Goal: Task Accomplishment & Management: Manage account settings

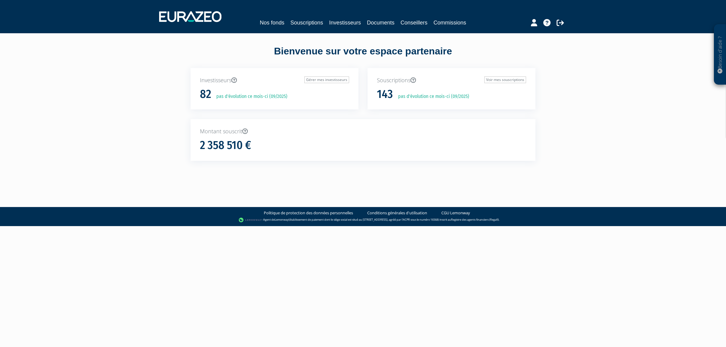
click at [303, 40] on div "Bienvenue sur votre espace partenaire Investisseurs Gérer mes investisseurs 82 …" at bounding box center [362, 107] width 381 height 149
click at [302, 21] on link "Souscriptions" at bounding box center [306, 22] width 33 height 8
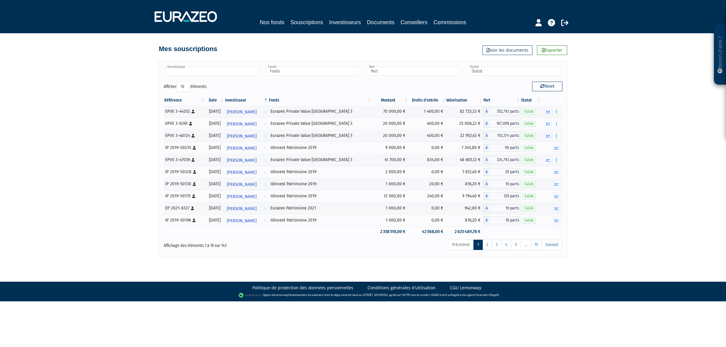
click at [231, 73] on input "text" at bounding box center [212, 71] width 94 height 9
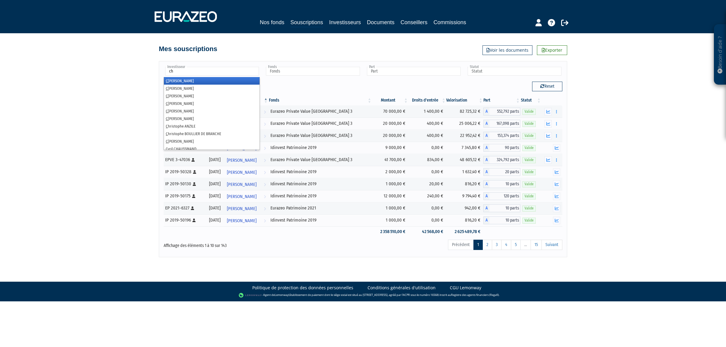
type input "cha"
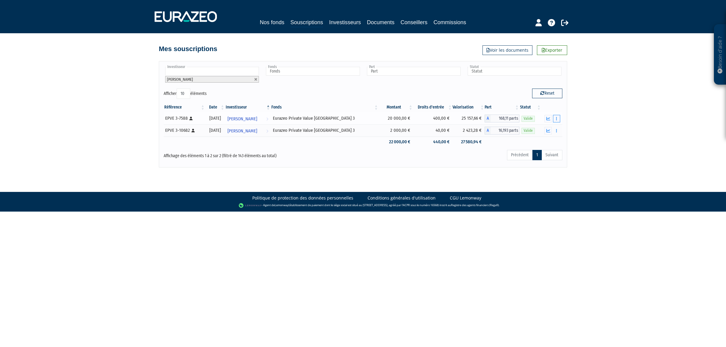
click at [557, 119] on button "button" at bounding box center [556, 119] width 7 height 8
click at [555, 128] on link "Rachat libre" at bounding box center [543, 130] width 30 height 10
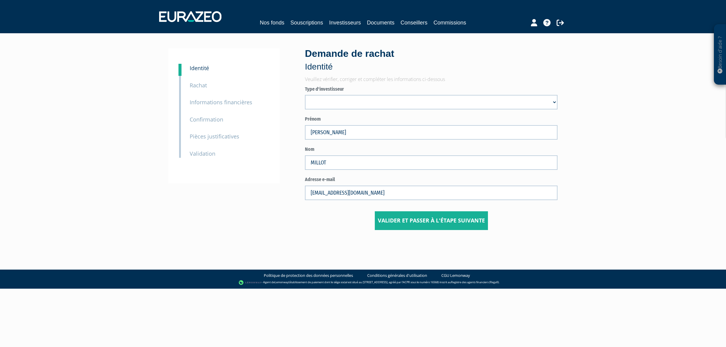
click at [204, 138] on small "Pièces justificatives" at bounding box center [215, 136] width 50 height 7
click at [202, 86] on small "Rachat" at bounding box center [198, 85] width 17 height 7
click at [202, 100] on small "Informations financières" at bounding box center [221, 102] width 63 height 7
click at [204, 108] on div "3 Confirmation" at bounding box center [229, 115] width 88 height 17
click at [204, 116] on div "3 Confirmation" at bounding box center [229, 115] width 88 height 17
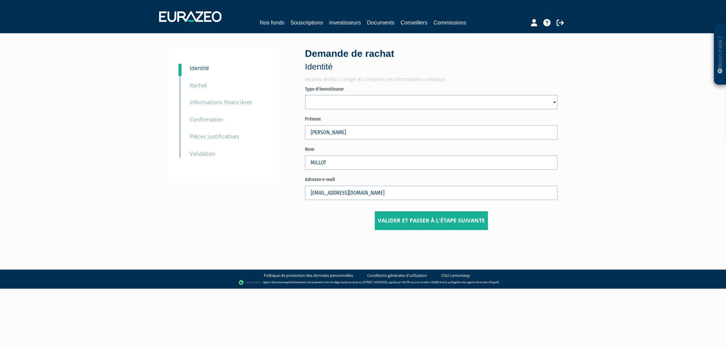
click at [204, 119] on small "Confirmation" at bounding box center [207, 119] width 34 height 7
click at [206, 147] on div "5 Validation" at bounding box center [229, 149] width 88 height 17
click at [206, 140] on small "Pièces justificatives" at bounding box center [215, 136] width 50 height 7
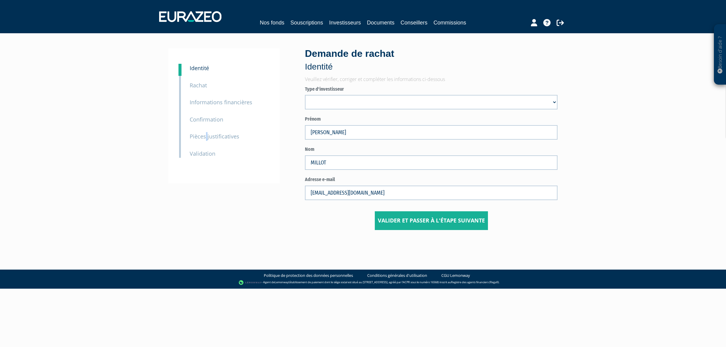
click at [207, 137] on small "Pièces justificatives" at bounding box center [215, 136] width 50 height 7
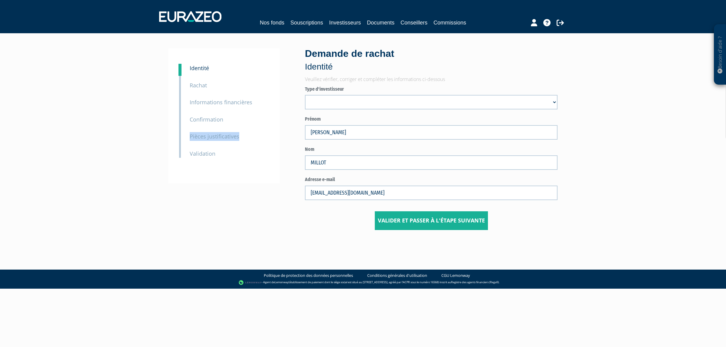
click at [207, 137] on small "Pièces justificatives" at bounding box center [215, 136] width 50 height 7
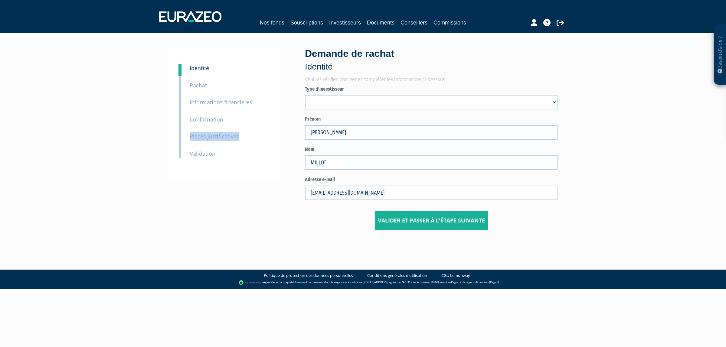
click at [207, 137] on small "Pièces justificatives" at bounding box center [215, 136] width 50 height 7
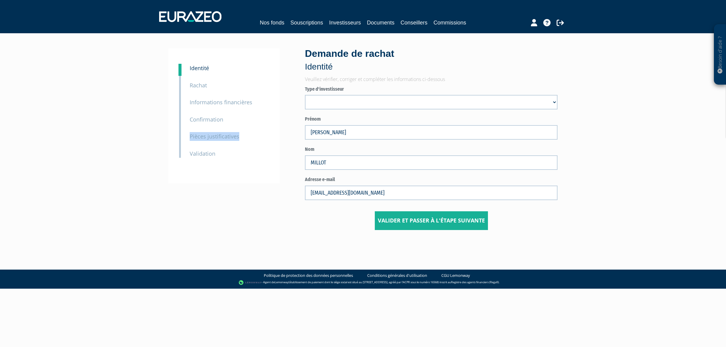
click at [207, 137] on small "Pièces justificatives" at bounding box center [215, 136] width 50 height 7
click at [254, 132] on div "4 Pièces justificatives" at bounding box center [229, 132] width 88 height 17
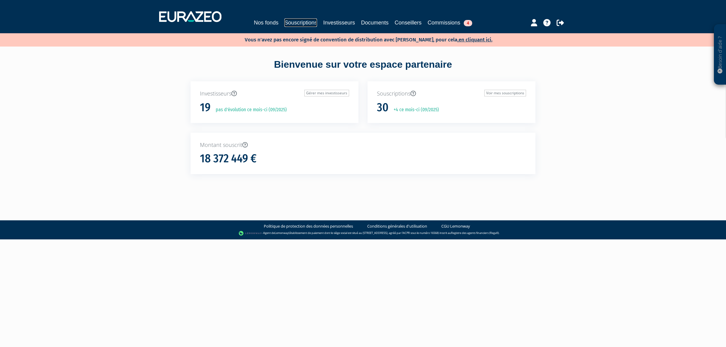
click at [291, 23] on link "Souscriptions" at bounding box center [300, 22] width 33 height 8
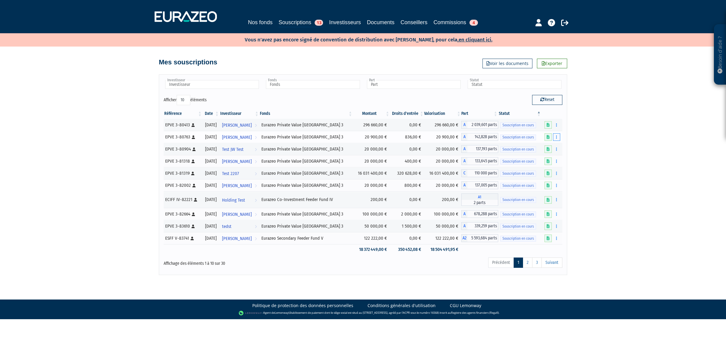
click at [554, 135] on button "button" at bounding box center [556, 137] width 7 height 8
click at [438, 136] on td "20 900,00 €" at bounding box center [442, 137] width 37 height 12
click at [244, 137] on span "Anneso MARIEL" at bounding box center [237, 137] width 30 height 11
click at [529, 262] on link "2" at bounding box center [528, 263] width 10 height 10
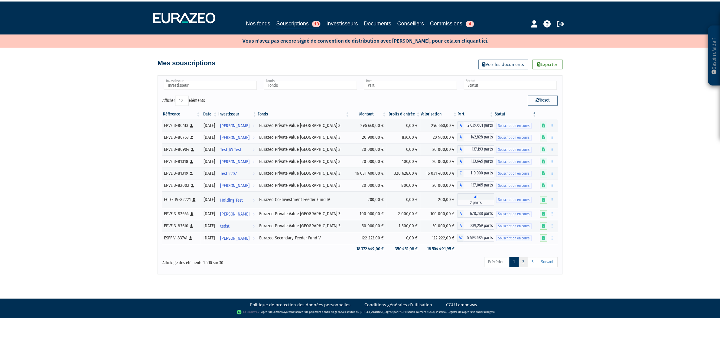
scroll to position [86, 0]
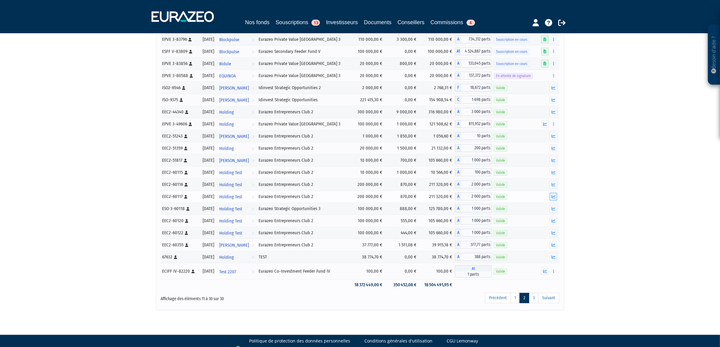
click at [553, 197] on icon "button" at bounding box center [554, 197] width 4 height 4
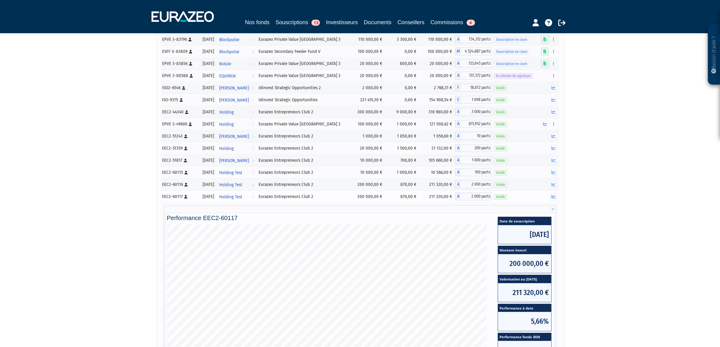
click at [463, 198] on span "2 000 parts" at bounding box center [476, 197] width 31 height 8
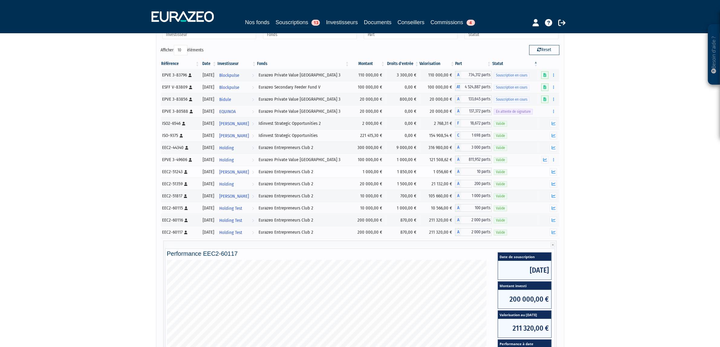
scroll to position [76, 0]
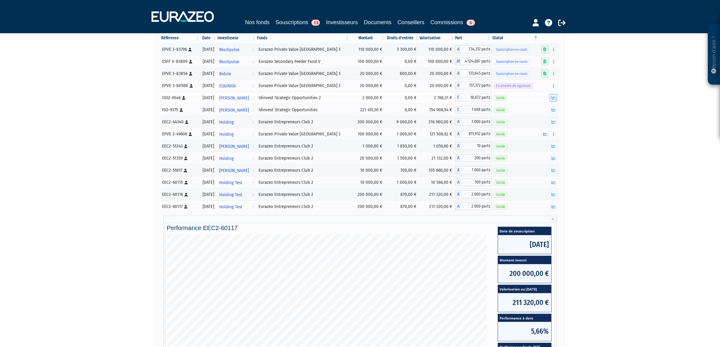
click at [553, 100] on icon "button" at bounding box center [554, 98] width 4 height 4
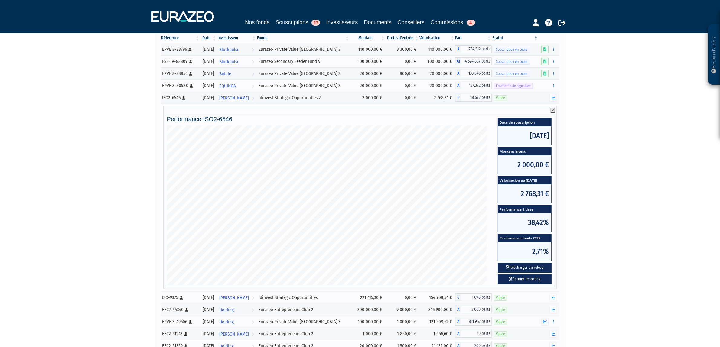
click at [553, 109] on icon at bounding box center [553, 110] width 4 height 5
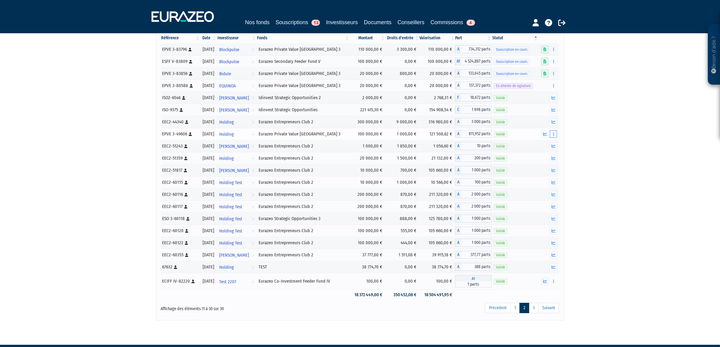
click at [553, 132] on button "button" at bounding box center [553, 134] width 7 height 8
click at [545, 146] on link "Rachat libre" at bounding box center [540, 145] width 30 height 10
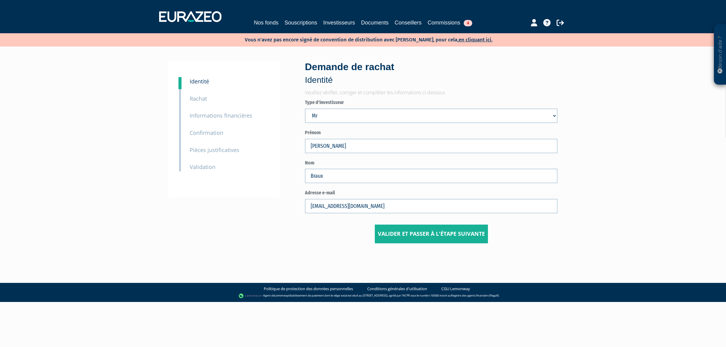
click at [195, 96] on small "Rachat" at bounding box center [198, 98] width 17 height 7
click at [426, 232] on button "Valider et passer à l'étape suivante" at bounding box center [431, 234] width 113 height 19
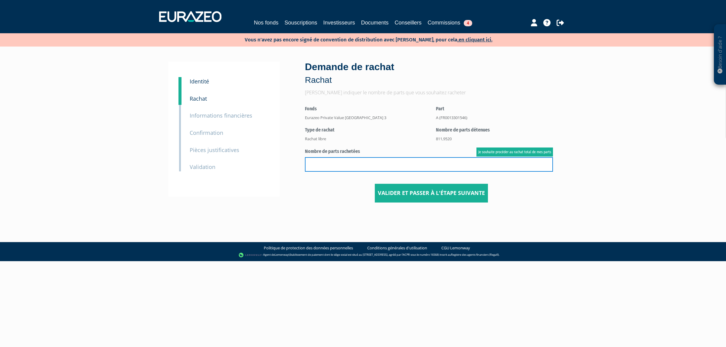
click at [415, 165] on input "text" at bounding box center [429, 164] width 248 height 15
type input "135.657600"
click at [429, 204] on div "1 Identité 2 Rachat 3 Informations financières 3 Confirmation 4 Pièces justific…" at bounding box center [363, 132] width 380 height 171
click at [413, 191] on button "Valider et passer à l'étape suivante" at bounding box center [431, 193] width 113 height 19
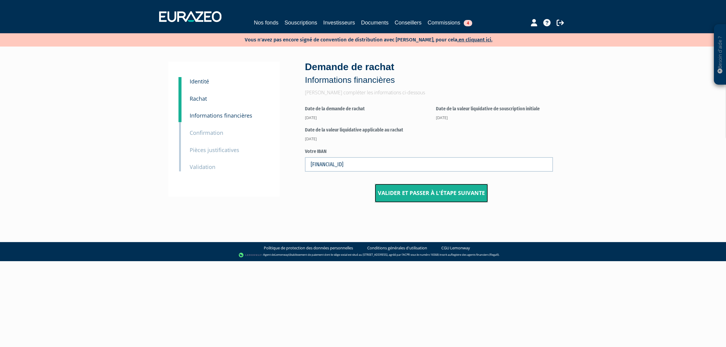
click at [412, 193] on button "Valider et passer à l'étape suivante" at bounding box center [431, 193] width 113 height 19
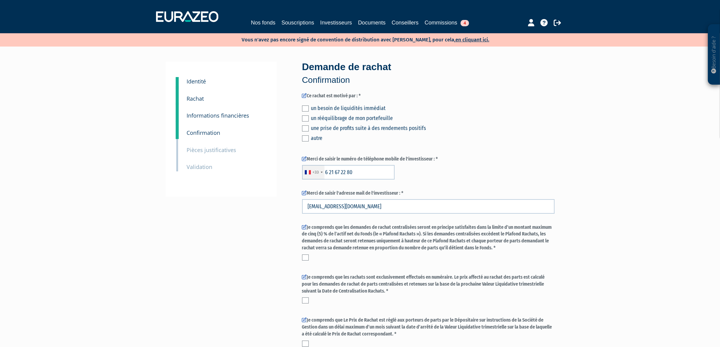
click at [318, 112] on div "un besoin de liquidités immédiat un rééquilibrage de mon portefeuille une prise…" at bounding box center [428, 123] width 253 height 40
click at [318, 118] on div "un rééquilibrage de mon portefeuille" at bounding box center [432, 118] width 243 height 8
click at [308, 118] on label at bounding box center [305, 119] width 7 height 6
click at [0, 0] on input "checkbox" at bounding box center [0, 0] width 0 height 0
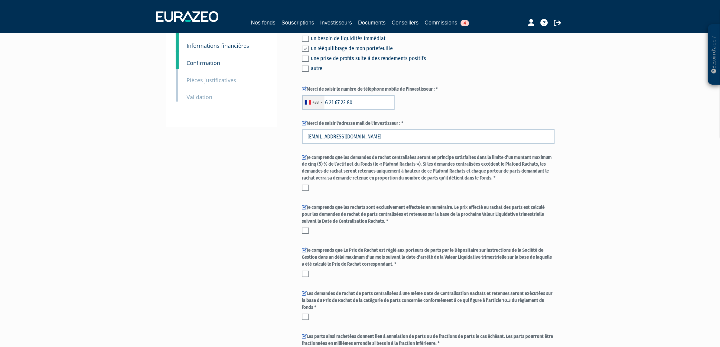
scroll to position [113, 0]
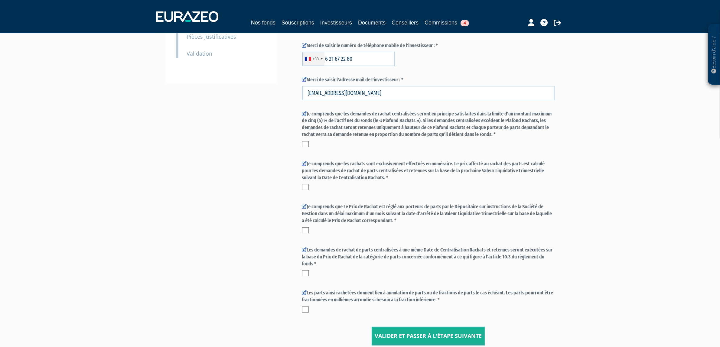
click at [305, 142] on label at bounding box center [305, 144] width 7 height 6
click at [0, 0] on input "checkbox" at bounding box center [0, 0] width 0 height 0
click at [306, 184] on label at bounding box center [305, 187] width 7 height 6
click at [0, 0] on input "checkbox" at bounding box center [0, 0] width 0 height 0
drag, startPoint x: 305, startPoint y: 228, endPoint x: 306, endPoint y: 242, distance: 14.3
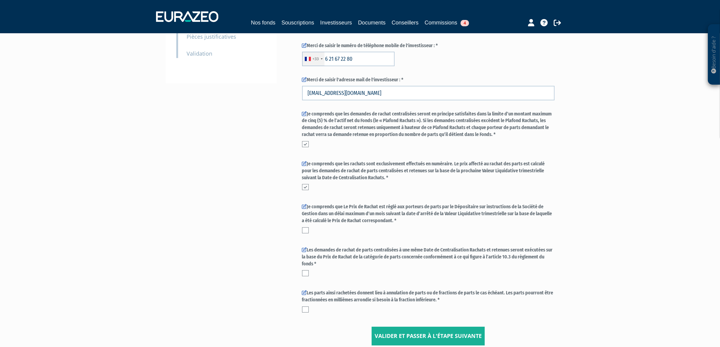
click at [305, 230] on label at bounding box center [305, 230] width 7 height 6
click at [0, 0] on input "checkbox" at bounding box center [0, 0] width 0 height 0
click at [304, 281] on form "Ce rachat est motivé par : * un besoin de liquidités immédiat un rééquilibrage …" at bounding box center [428, 162] width 253 height 367
click at [303, 273] on label at bounding box center [305, 273] width 7 height 6
click at [0, 0] on input "checkbox" at bounding box center [0, 0] width 0 height 0
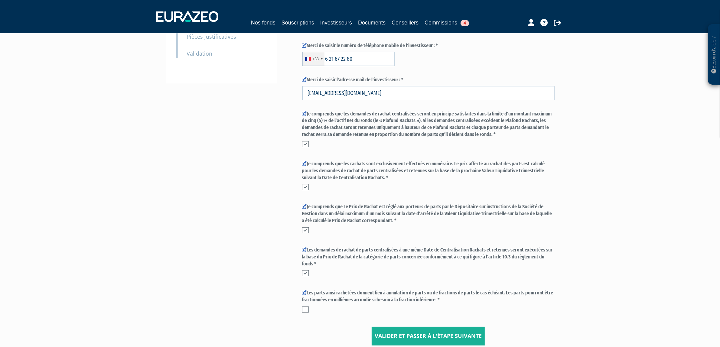
click at [308, 313] on div "Les parts ainsi rachetées donnent lieu à annulation de parts ou de fractions de…" at bounding box center [428, 303] width 253 height 26
click at [300, 309] on div "Demande de rachat Confirmation Ce rachat est motivé par : * un besoin de liquid…" at bounding box center [429, 146] width 262 height 397
click at [305, 309] on label at bounding box center [305, 310] width 7 height 6
click at [0, 0] on input "checkbox" at bounding box center [0, 0] width 0 height 0
click at [378, 327] on form "Ce rachat est motivé par : * un besoin de liquidités immédiat un rééquilibrage …" at bounding box center [428, 162] width 253 height 367
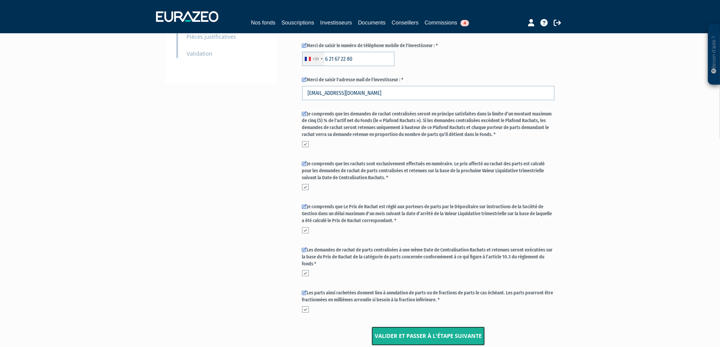
click at [385, 330] on button "Valider et passer à l'étape suivante" at bounding box center [428, 336] width 113 height 19
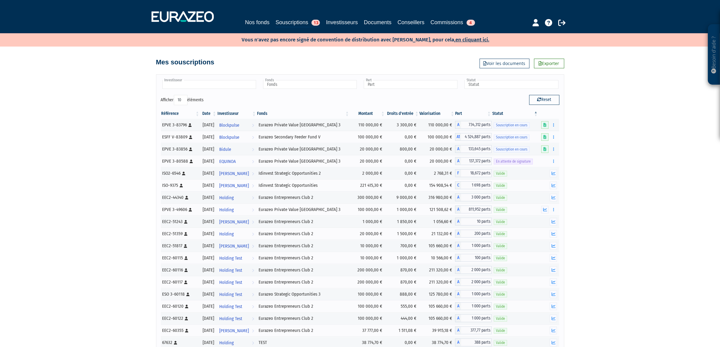
click at [218, 83] on input "text" at bounding box center [209, 84] width 94 height 9
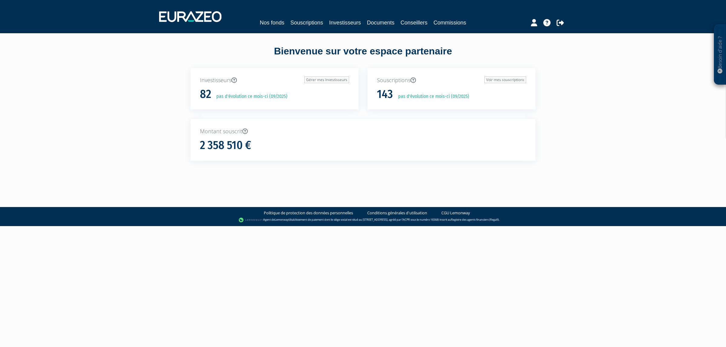
click at [297, 28] on nav "Nos fonds Souscriptions Investisseurs Documents Conseillers Commissions" at bounding box center [363, 16] width 726 height 33
click at [298, 28] on nav "Nos fonds Souscriptions Investisseurs Documents Conseillers Commissions" at bounding box center [363, 16] width 726 height 33
click at [299, 25] on link "Souscriptions" at bounding box center [306, 22] width 33 height 8
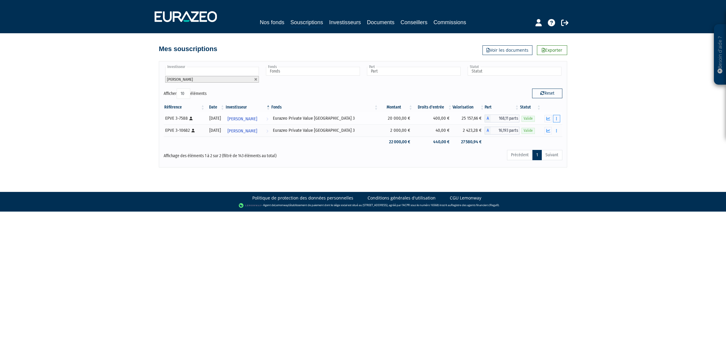
click at [555, 117] on button "button" at bounding box center [556, 119] width 7 height 8
click at [558, 114] on td "Rachat libre" at bounding box center [551, 118] width 21 height 12
click at [559, 117] on button "button" at bounding box center [556, 119] width 7 height 8
click at [558, 121] on button "button" at bounding box center [556, 119] width 7 height 8
click at [553, 119] on button "button" at bounding box center [556, 119] width 7 height 8
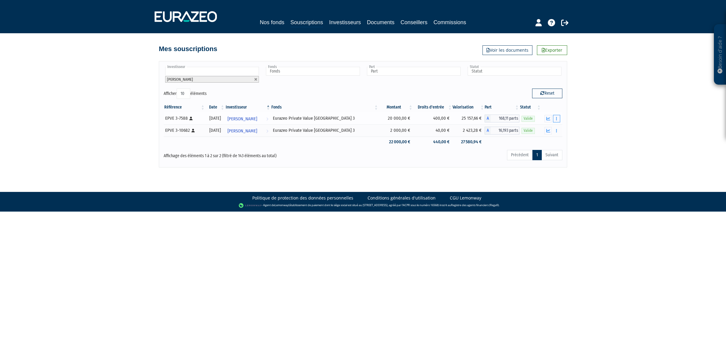
click at [559, 120] on button "button" at bounding box center [556, 119] width 7 height 8
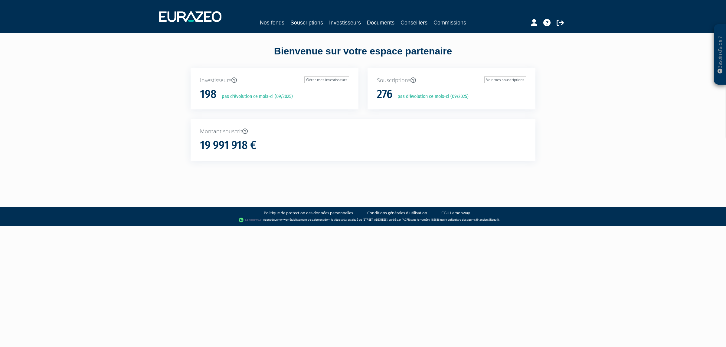
click at [312, 27] on div "Nos fonds Souscriptions Investisseurs Documents Conseillers Commissions" at bounding box center [363, 16] width 417 height 22
click at [311, 22] on link "Souscriptions" at bounding box center [306, 22] width 33 height 8
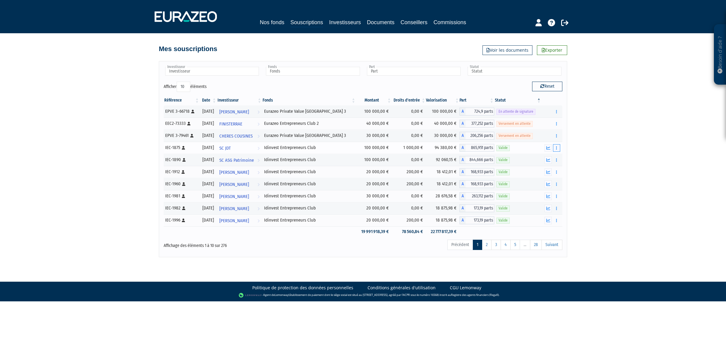
click at [556, 150] on icon "button" at bounding box center [556, 148] width 1 height 4
click at [557, 171] on icon "button" at bounding box center [556, 172] width 1 height 4
click at [557, 195] on button "button" at bounding box center [556, 197] width 7 height 8
click at [571, 215] on div "Besoin d'aide ? × J'ai besoin d'aide Si vous avez une question à propos du fonc…" at bounding box center [363, 128] width 726 height 257
click at [557, 212] on button "button" at bounding box center [556, 209] width 7 height 8
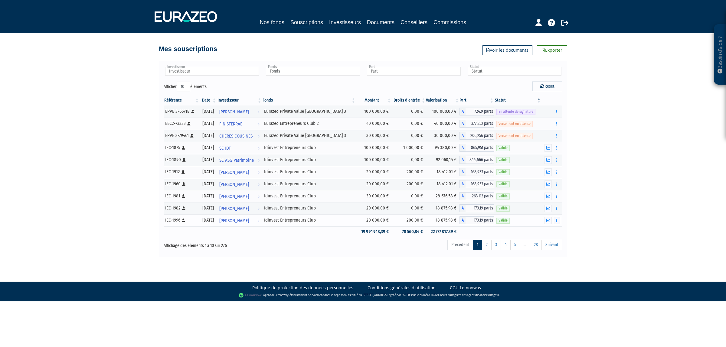
click at [559, 223] on button "button" at bounding box center [556, 221] width 7 height 8
click at [516, 245] on link "5" at bounding box center [515, 245] width 10 height 10
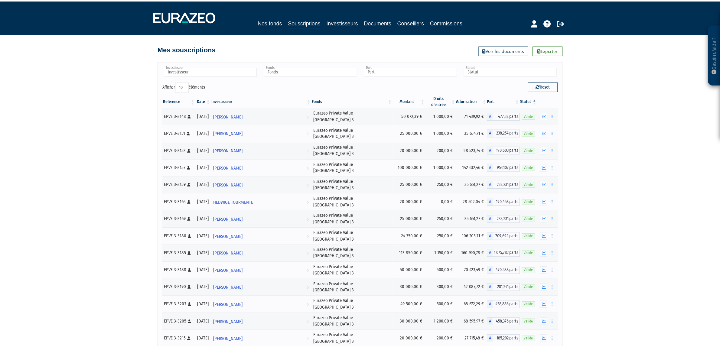
scroll to position [2713, 0]
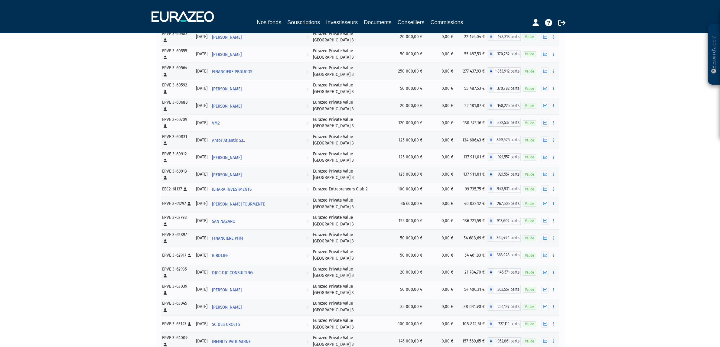
scroll to position [2796, 0]
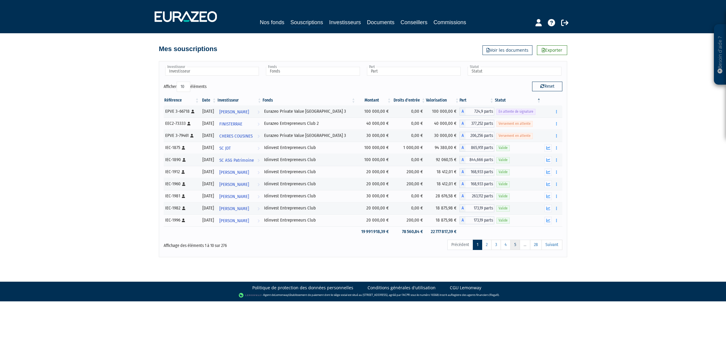
click at [516, 246] on link "5" at bounding box center [515, 245] width 10 height 10
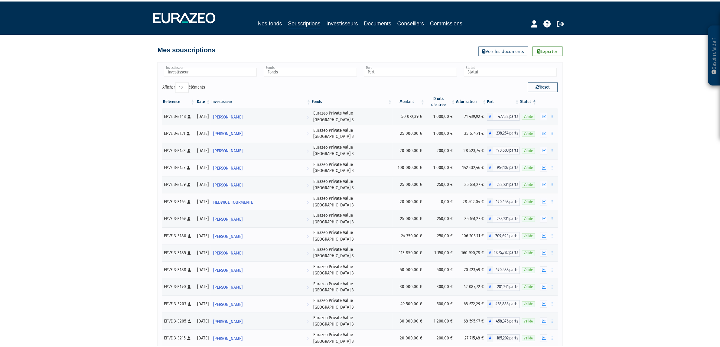
scroll to position [2713, 0]
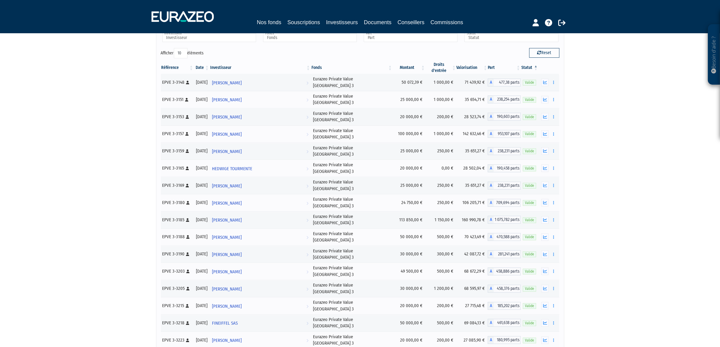
scroll to position [0, 0]
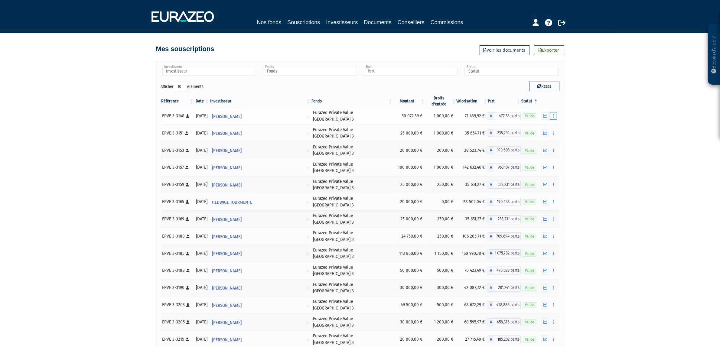
click at [551, 112] on button "button" at bounding box center [553, 116] width 7 height 8
click at [536, 122] on link "Rachat libre" at bounding box center [530, 127] width 50 height 10
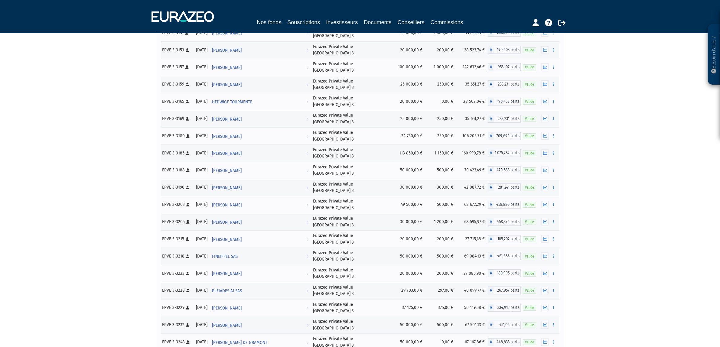
scroll to position [114, 0]
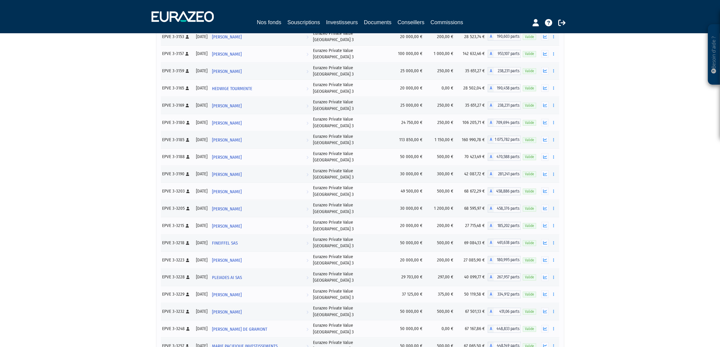
drag, startPoint x: 581, startPoint y: 311, endPoint x: 568, endPoint y: 312, distance: 13.7
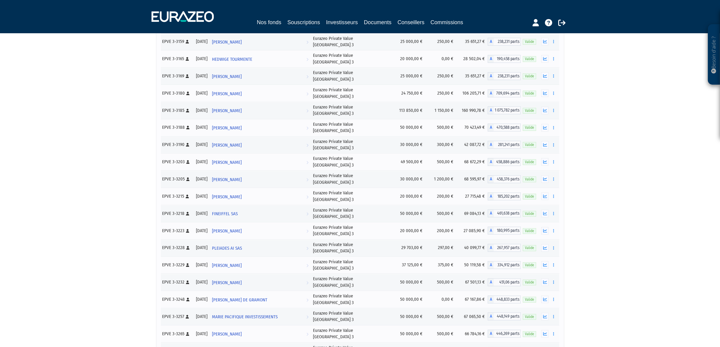
scroll to position [152, 0]
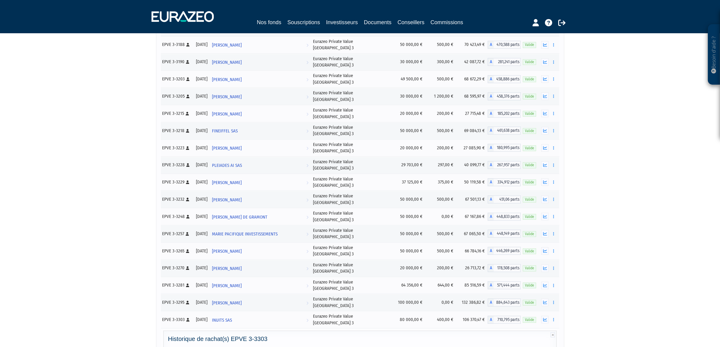
scroll to position [227, 0]
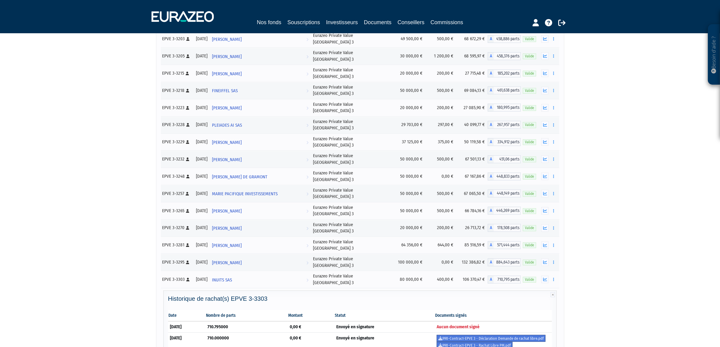
scroll to position [303, 0]
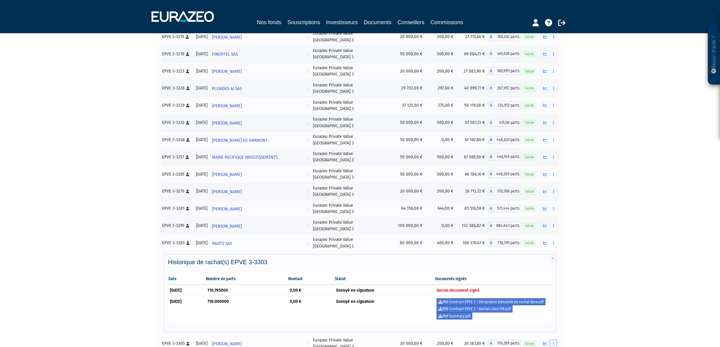
click at [551, 340] on button "button" at bounding box center [553, 344] width 7 height 8
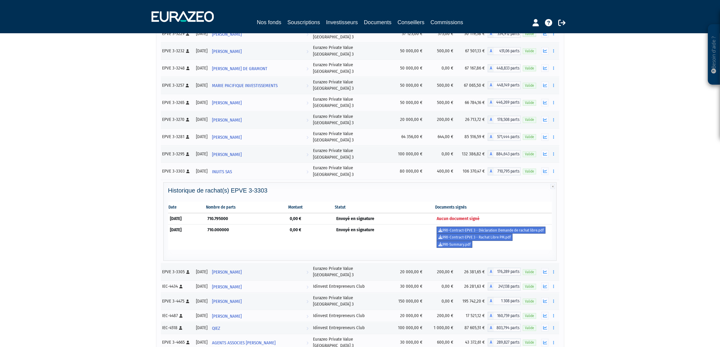
scroll to position [378, 0]
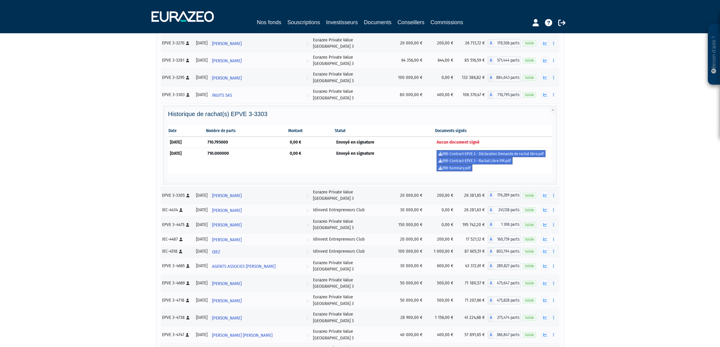
scroll to position [454, 0]
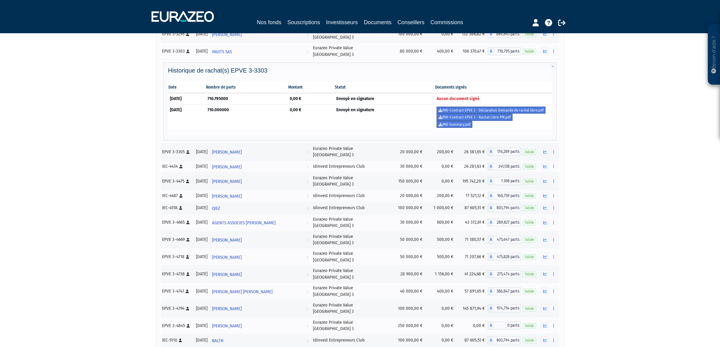
scroll to position [530, 0]
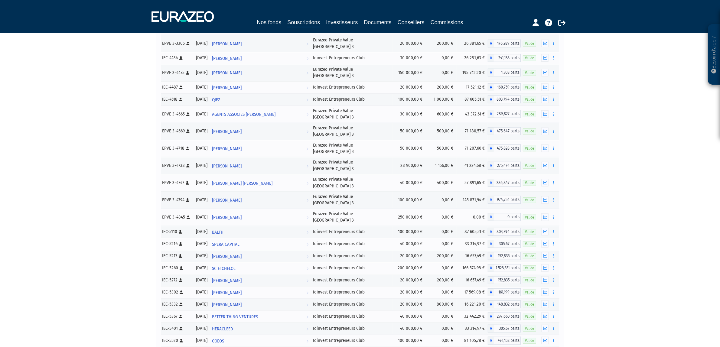
scroll to position [521, 0]
drag, startPoint x: 396, startPoint y: 247, endPoint x: 324, endPoint y: 243, distance: 72.1
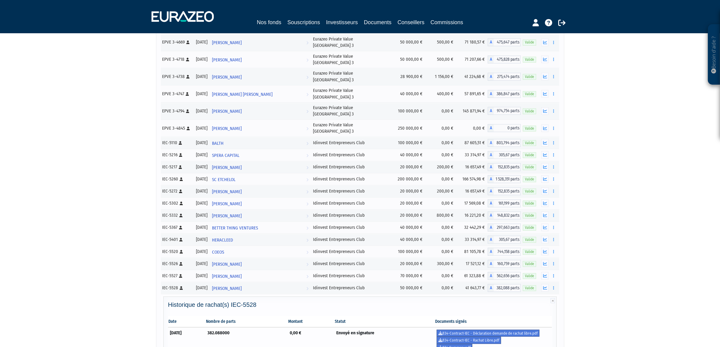
scroll to position [597, 0]
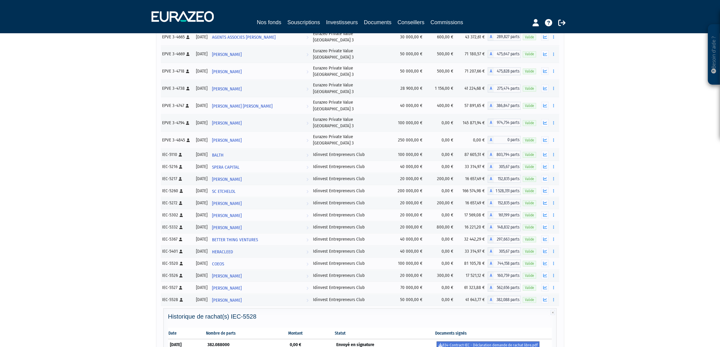
drag, startPoint x: 188, startPoint y: 178, endPoint x: 138, endPoint y: 176, distance: 49.9
click at [205, 339] on td "[DATE]" at bounding box center [186, 352] width 37 height 26
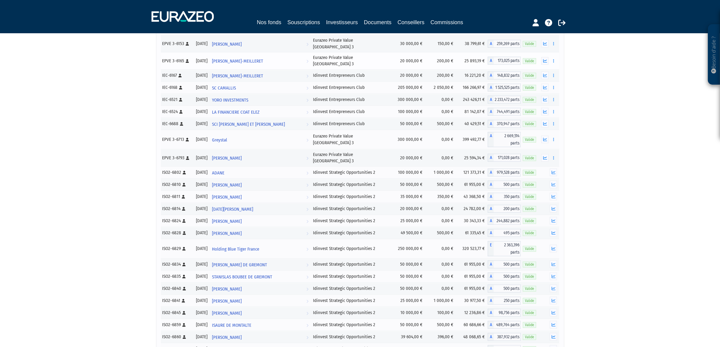
scroll to position [1012, 0]
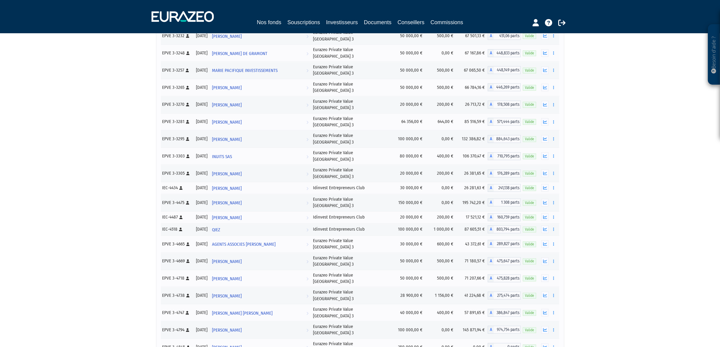
scroll to position [219, 0]
